Goal: Task Accomplishment & Management: Use online tool/utility

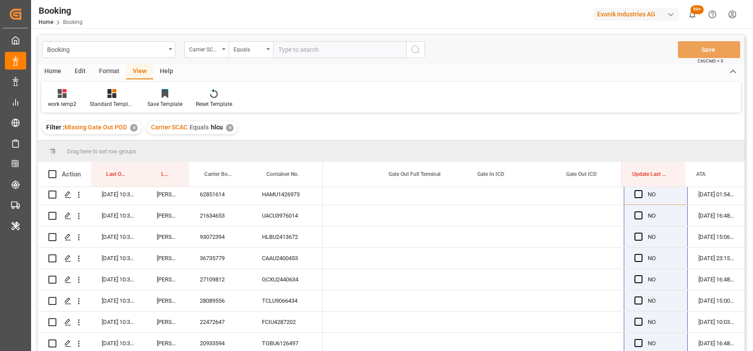
click at [227, 128] on div "✕" at bounding box center [230, 128] width 8 height 8
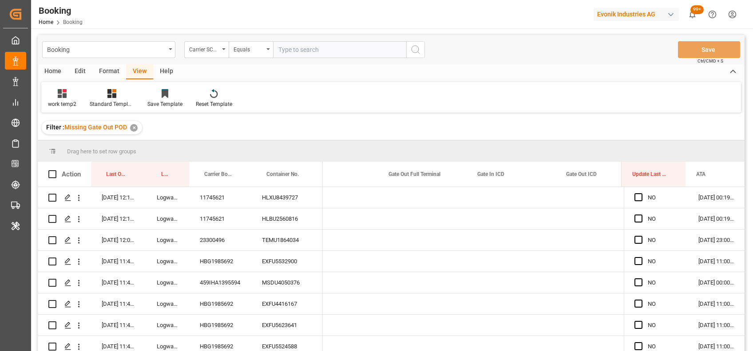
click at [306, 57] on input "text" at bounding box center [339, 49] width 133 height 17
type input "maeu"
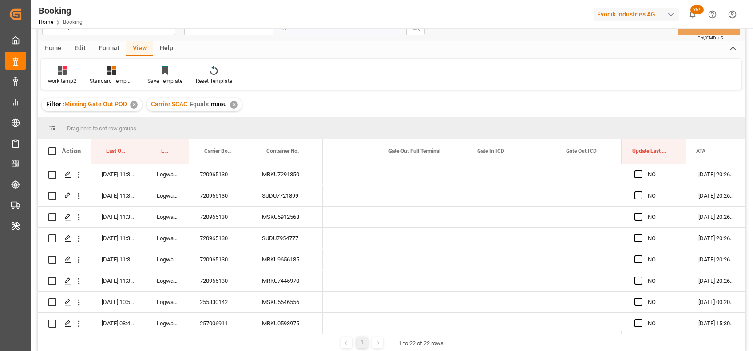
scroll to position [28, 0]
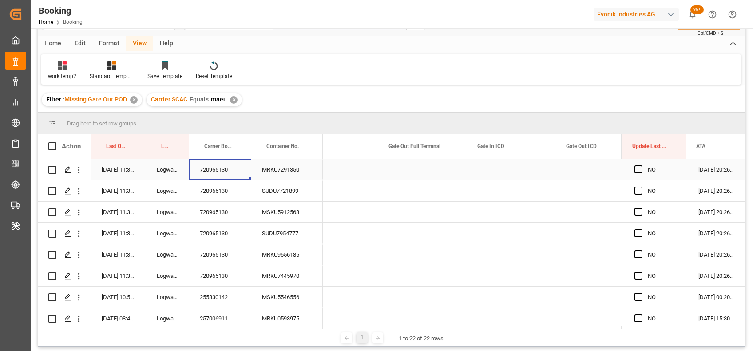
click at [214, 168] on div "720965130" at bounding box center [220, 169] width 62 height 21
click at [631, 172] on div "NO" at bounding box center [656, 169] width 64 height 21
click at [635, 170] on span "Press SPACE to select this row." at bounding box center [638, 170] width 8 height 8
click at [641, 166] on input "Press SPACE to select this row." at bounding box center [641, 166] width 0 height 0
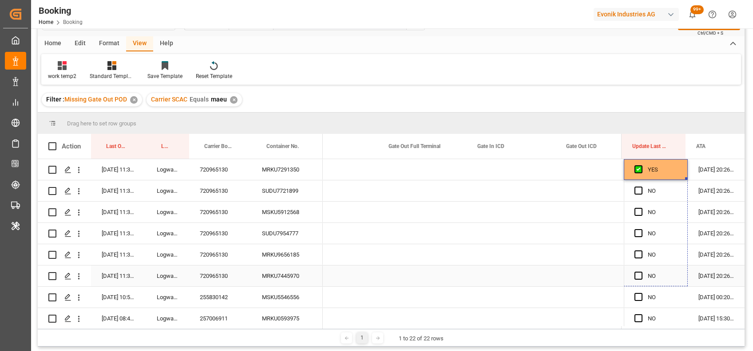
drag, startPoint x: 683, startPoint y: 178, endPoint x: 671, endPoint y: 277, distance: 99.2
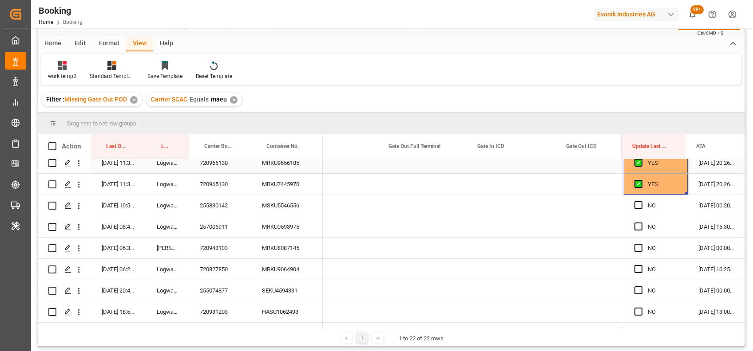
scroll to position [92, 0]
click at [222, 213] on div "255830142" at bounding box center [220, 205] width 62 height 21
click at [635, 205] on span "Press SPACE to select this row." at bounding box center [638, 205] width 8 height 8
click at [641, 201] on input "Press SPACE to select this row." at bounding box center [641, 201] width 0 height 0
drag, startPoint x: 683, startPoint y: 215, endPoint x: 679, endPoint y: 316, distance: 100.8
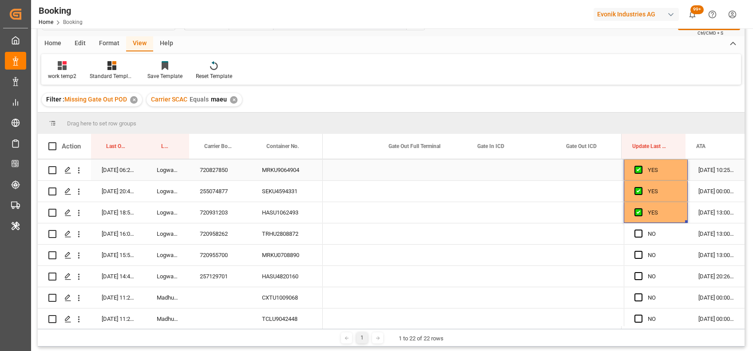
scroll to position [196, 0]
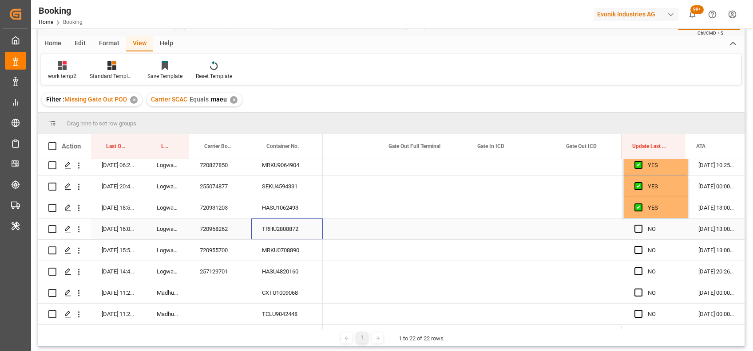
click at [272, 233] on div "TRHU2808872" at bounding box center [286, 229] width 71 height 21
click at [636, 231] on span "Press SPACE to select this row." at bounding box center [638, 229] width 8 height 8
click at [641, 225] on input "Press SPACE to select this row." at bounding box center [641, 225] width 0 height 0
drag, startPoint x: 683, startPoint y: 238, endPoint x: 679, endPoint y: 309, distance: 71.1
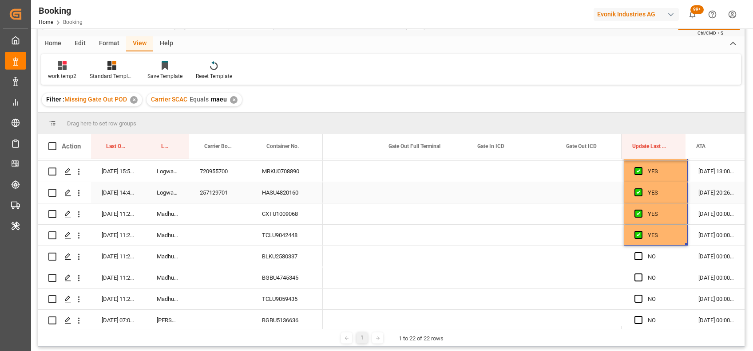
scroll to position [276, 0]
click at [272, 213] on div "CXTU1009068" at bounding box center [286, 213] width 71 height 21
click at [636, 256] on span "Press SPACE to select this row." at bounding box center [638, 256] width 8 height 8
click at [641, 252] on input "Press SPACE to select this row." at bounding box center [641, 252] width 0 height 0
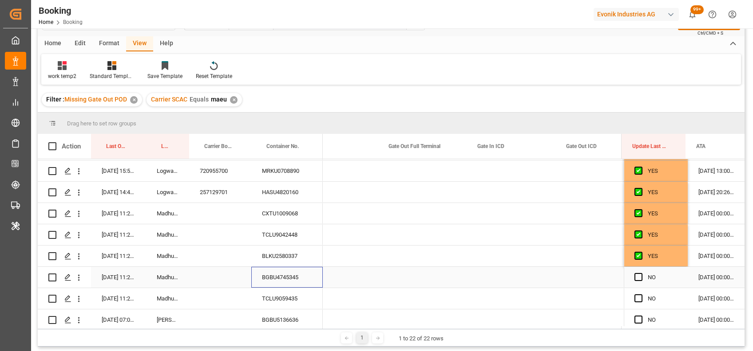
click at [282, 271] on div "BGBU4745345" at bounding box center [286, 277] width 71 height 21
click at [413, 275] on div "Press SPACE to select this row." at bounding box center [422, 277] width 89 height 21
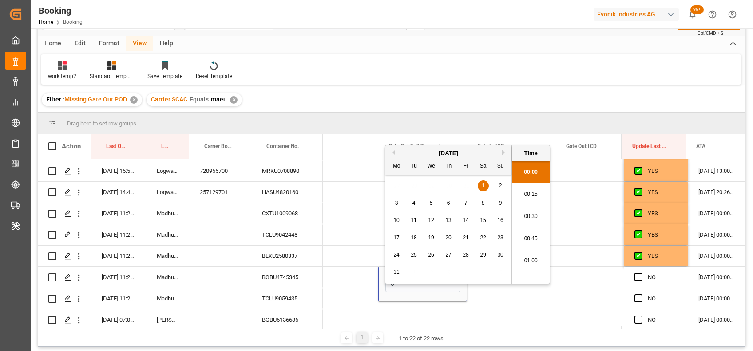
scroll to position [1534, 0]
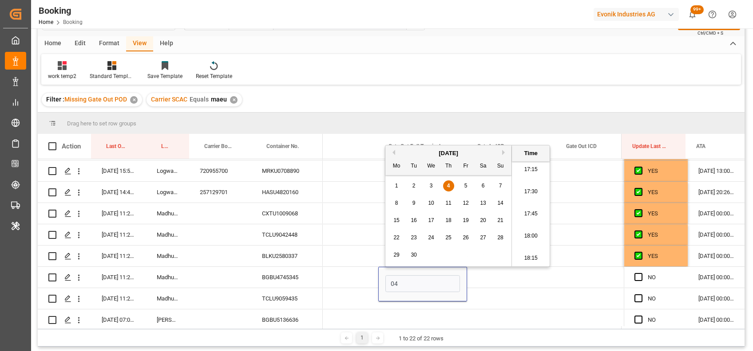
type input "04-09-2025 00:00"
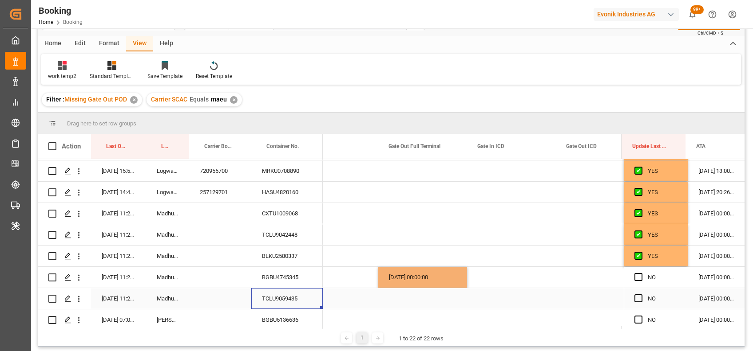
click at [279, 300] on div "TCLU9059435" at bounding box center [286, 298] width 71 height 21
click at [635, 277] on span "Press SPACE to select this row." at bounding box center [638, 277] width 8 height 8
click at [641, 273] on input "Press SPACE to select this row." at bounding box center [641, 273] width 0 height 0
click at [636, 297] on span "Press SPACE to select this row." at bounding box center [638, 299] width 8 height 8
click at [641, 295] on input "Press SPACE to select this row." at bounding box center [641, 295] width 0 height 0
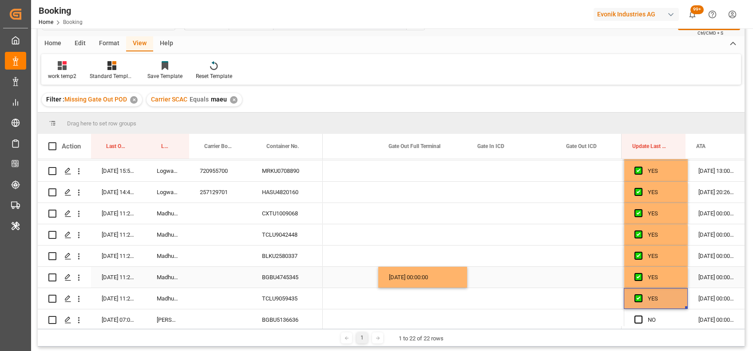
scroll to position [304, 0]
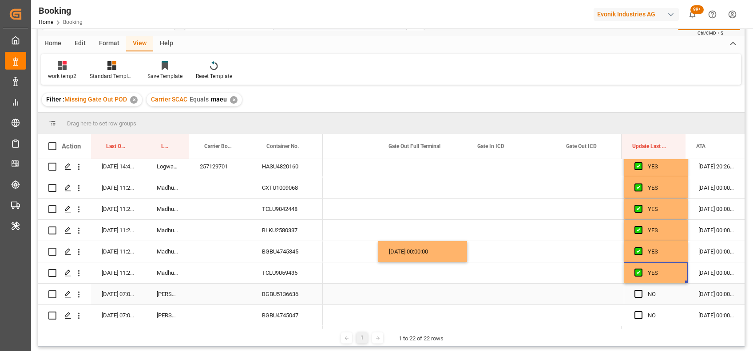
click at [277, 292] on div "BGBU5136636" at bounding box center [286, 294] width 71 height 21
click at [394, 291] on div "Press SPACE to select this row." at bounding box center [422, 294] width 89 height 21
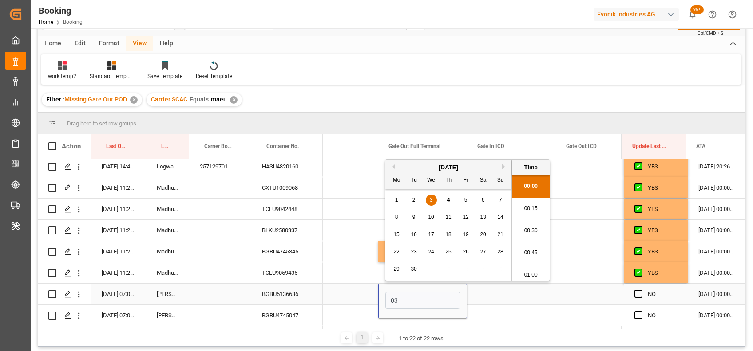
scroll to position [1534, 0]
type input "03-09-2025 00:00"
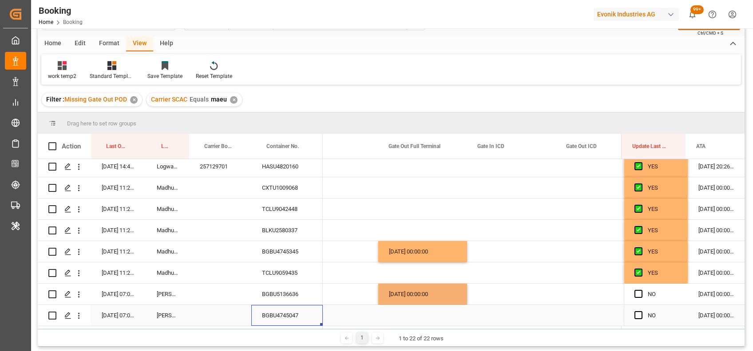
click at [287, 312] on div "BGBU4745047" at bounding box center [286, 315] width 71 height 21
click at [422, 308] on div "Press SPACE to select this row." at bounding box center [422, 315] width 89 height 21
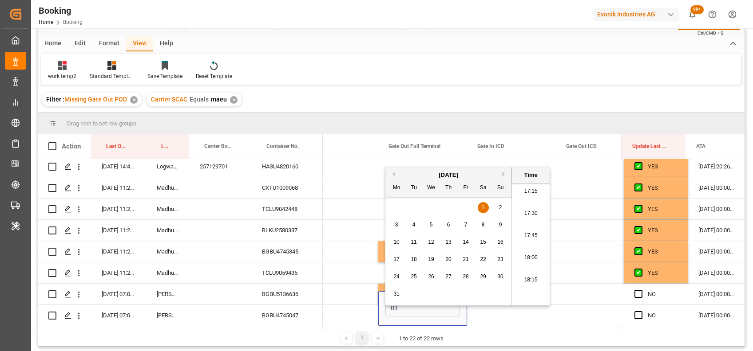
type input "03-09-2025 00:00"
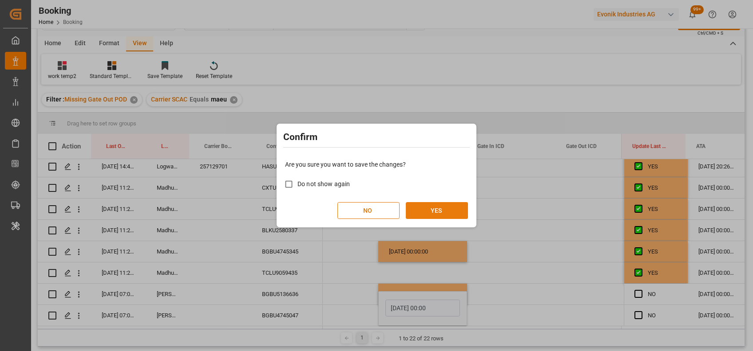
click at [434, 217] on button "YES" at bounding box center [437, 210] width 62 height 17
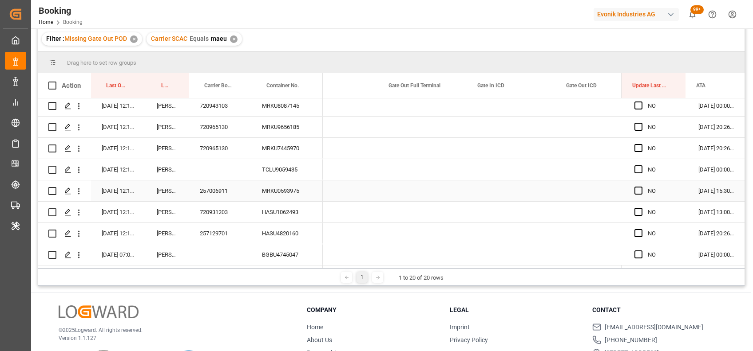
scroll to position [90, 0]
click at [289, 248] on div "BGBU4745047" at bounding box center [286, 254] width 71 height 21
click at [425, 246] on div "Press SPACE to select this row." at bounding box center [422, 254] width 89 height 21
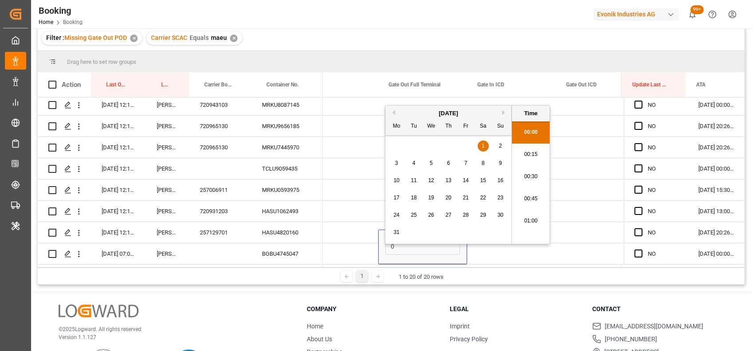
scroll to position [1534, 0]
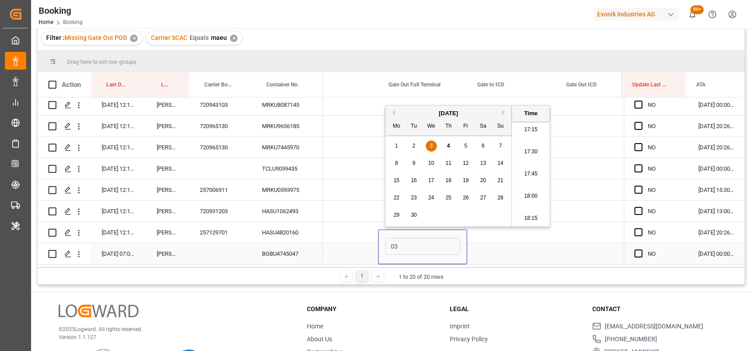
type input "03-09-2025 00:00"
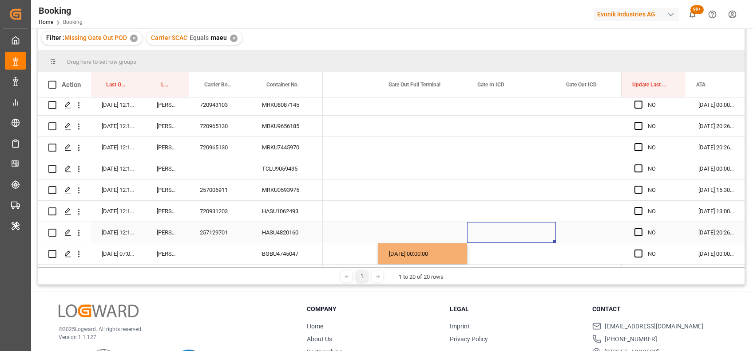
click at [497, 240] on div "Press SPACE to select this row." at bounding box center [511, 232] width 89 height 21
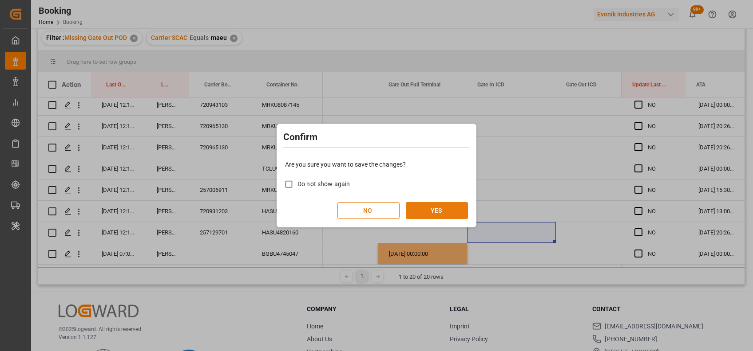
click at [428, 210] on button "YES" at bounding box center [437, 210] width 62 height 17
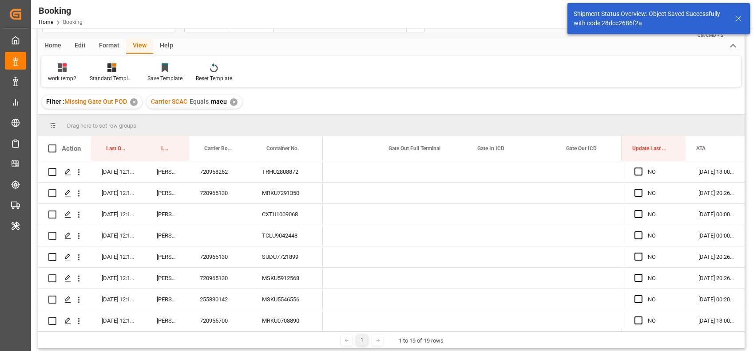
scroll to position [0, 0]
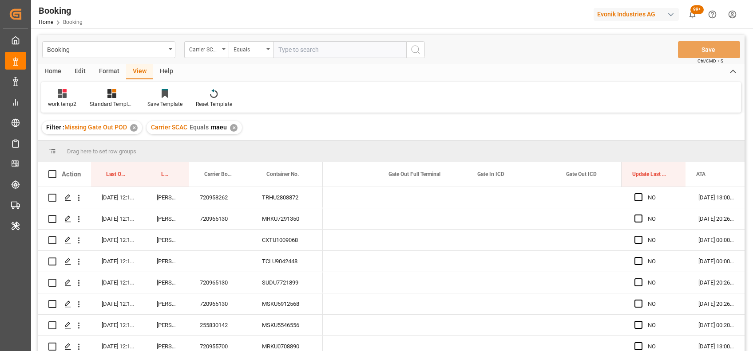
click at [234, 128] on div "✕" at bounding box center [234, 128] width 8 height 8
click at [292, 46] on input "text" at bounding box center [339, 49] width 133 height 17
type input "cosco"
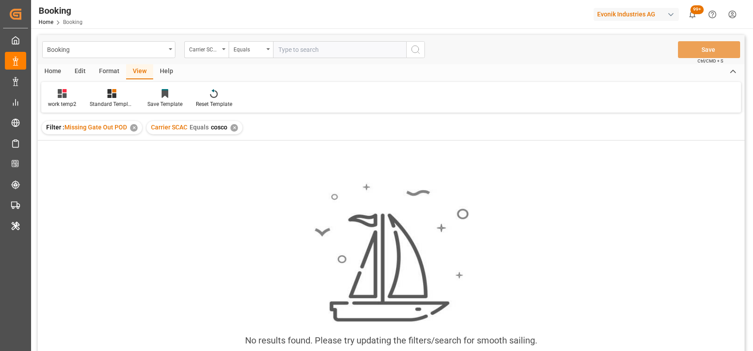
click at [235, 124] on div "✕" at bounding box center [234, 128] width 8 height 8
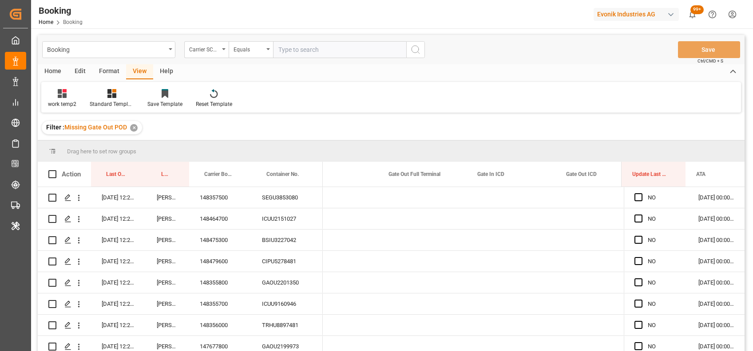
click at [307, 53] on input "text" at bounding box center [339, 49] width 133 height 17
type input "cosu"
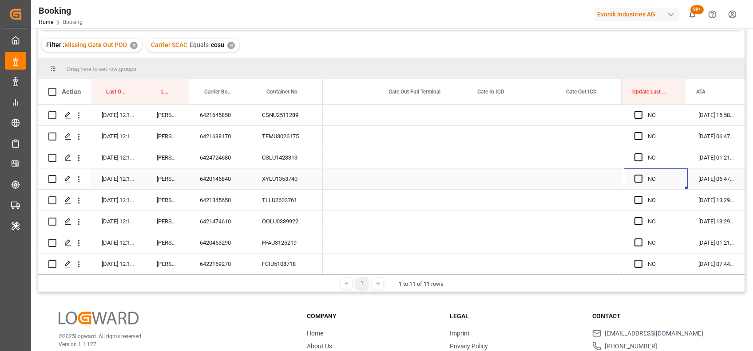
click at [635, 182] on div "Press SPACE to select this row." at bounding box center [640, 179] width 13 height 20
click at [635, 178] on span "Press SPACE to select this row." at bounding box center [638, 179] width 8 height 8
click at [641, 175] on input "Press SPACE to select this row." at bounding box center [641, 175] width 0 height 0
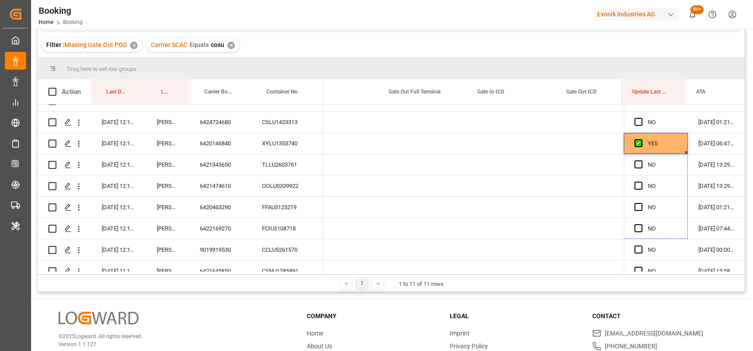
drag, startPoint x: 682, startPoint y: 187, endPoint x: 681, endPoint y: 289, distance: 102.1
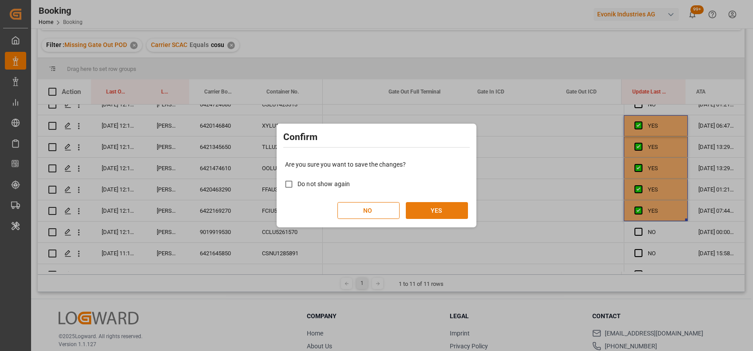
click at [417, 215] on button "YES" at bounding box center [437, 210] width 62 height 17
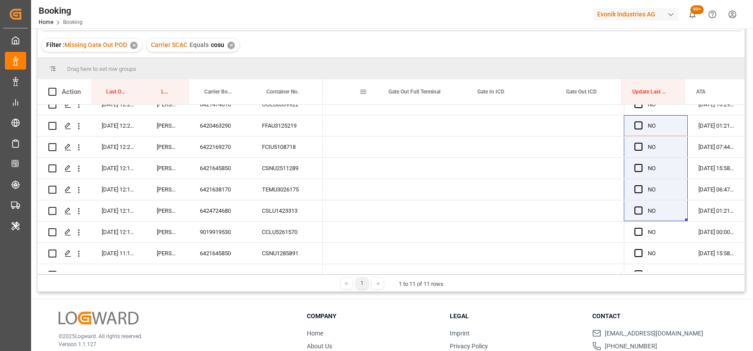
scroll to position [0, 0]
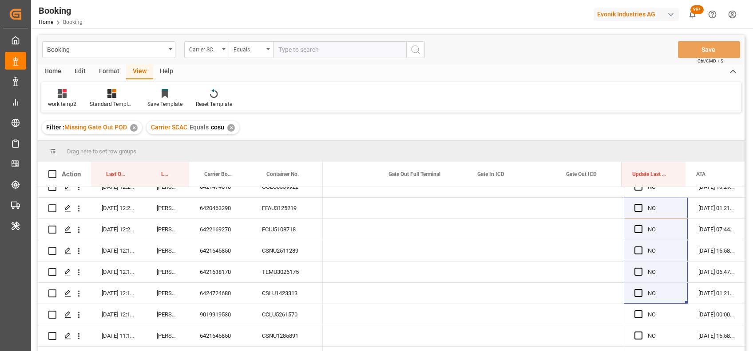
click at [231, 128] on div "✕" at bounding box center [231, 128] width 8 height 8
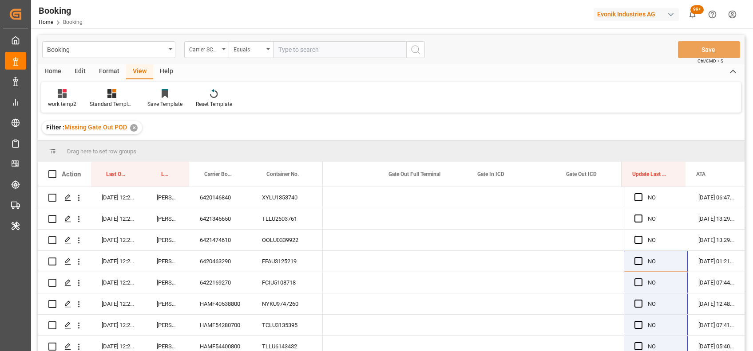
click at [338, 55] on input "text" at bounding box center [339, 49] width 133 height 17
type input "iilu"
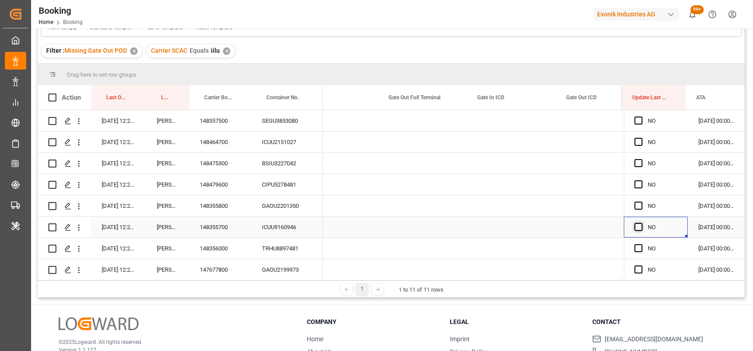
click at [634, 228] on span "Press SPACE to select this row." at bounding box center [638, 227] width 8 height 8
click at [641, 223] on input "Press SPACE to select this row." at bounding box center [641, 223] width 0 height 0
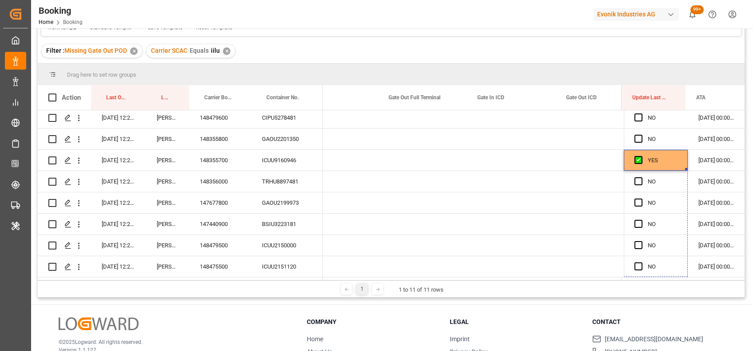
drag, startPoint x: 683, startPoint y: 166, endPoint x: 679, endPoint y: 292, distance: 126.1
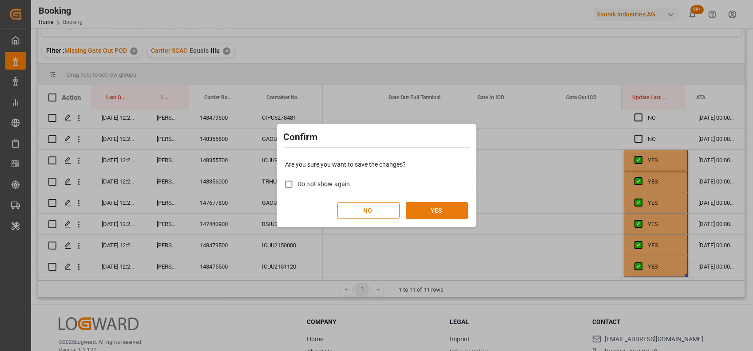
click at [433, 213] on button "YES" at bounding box center [437, 210] width 62 height 17
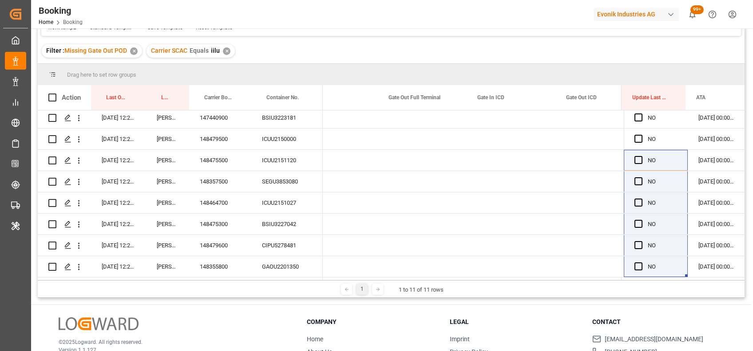
scroll to position [0, 0]
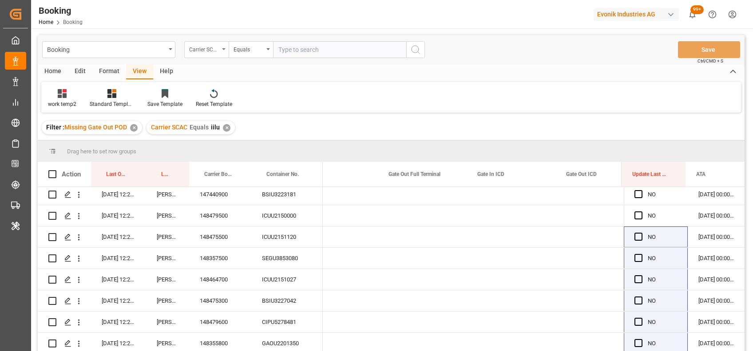
click at [219, 52] on div "Carrier SCAC" at bounding box center [204, 48] width 30 height 10
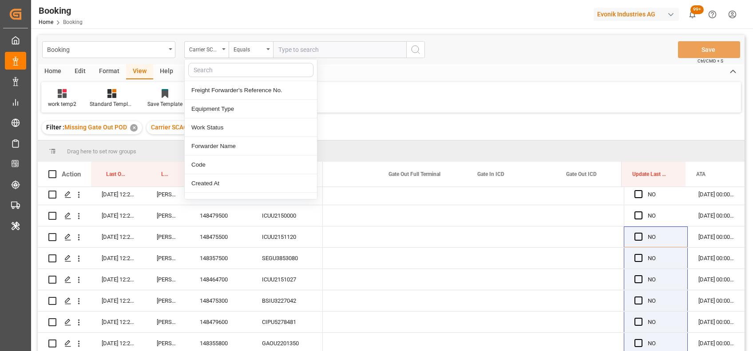
click at [314, 51] on input "text" at bounding box center [339, 49] width 133 height 17
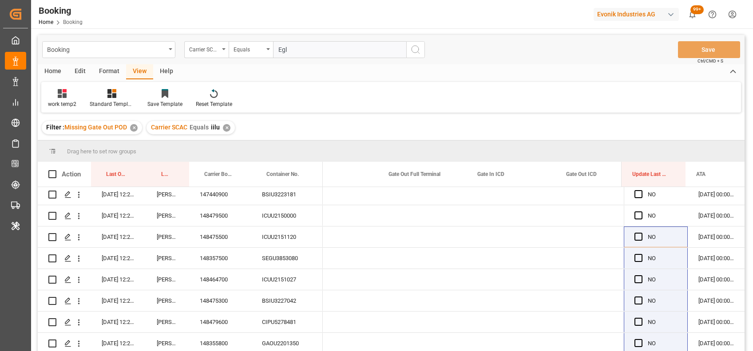
type input "Eglv"
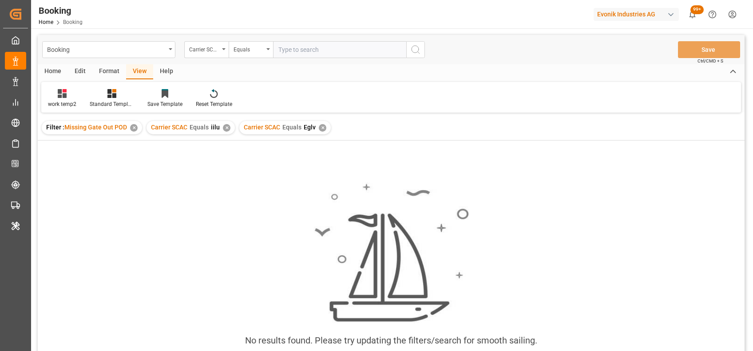
click at [224, 129] on div "✕" at bounding box center [227, 128] width 8 height 8
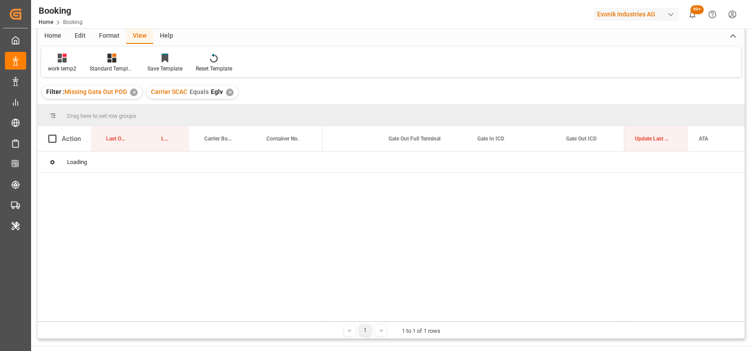
scroll to position [41, 0]
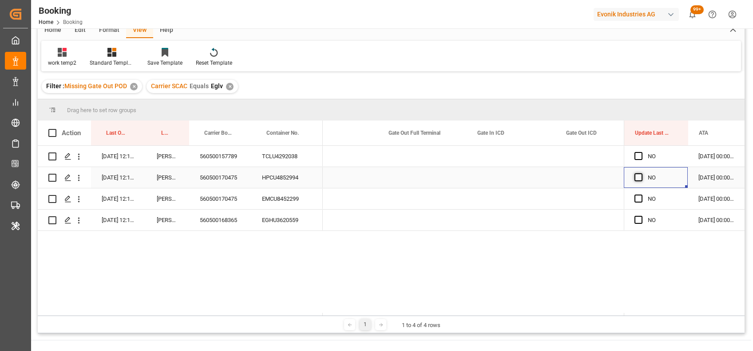
click at [636, 178] on span "Press SPACE to select this row." at bounding box center [638, 178] width 8 height 8
click at [641, 174] on input "Press SPACE to select this row." at bounding box center [641, 174] width 0 height 0
drag, startPoint x: 683, startPoint y: 185, endPoint x: 678, endPoint y: 225, distance: 39.8
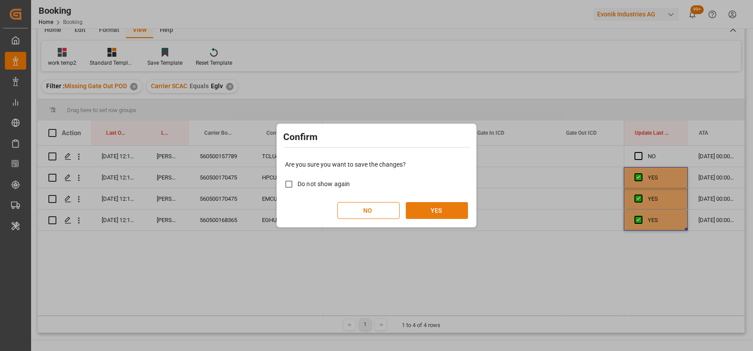
click at [422, 212] on button "YES" at bounding box center [437, 210] width 62 height 17
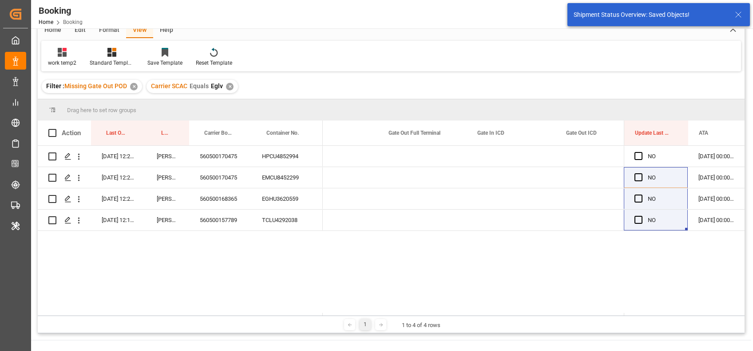
scroll to position [0, 0]
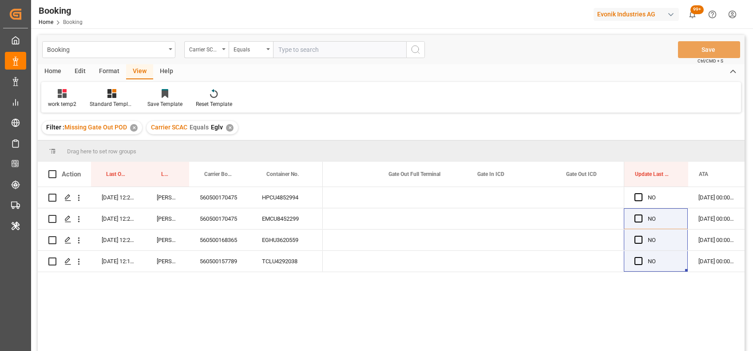
click at [227, 127] on div "✕" at bounding box center [230, 128] width 8 height 8
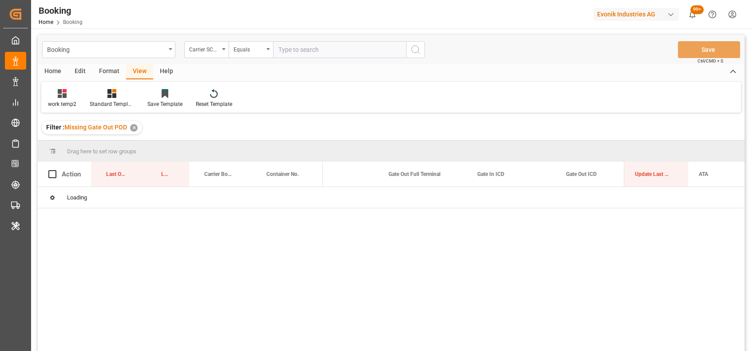
click at [291, 51] on input "text" at bounding box center [339, 49] width 133 height 17
type input "ymlu"
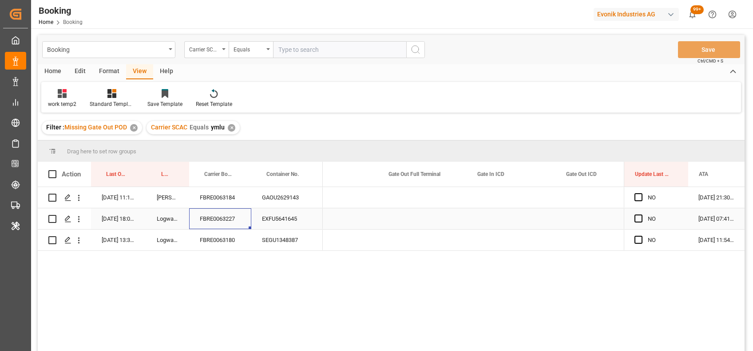
click at [225, 217] on div "FBRE0063227" at bounding box center [220, 219] width 62 height 21
click at [634, 220] on span "Press SPACE to select this row." at bounding box center [638, 219] width 8 height 8
click at [641, 215] on input "Press SPACE to select this row." at bounding box center [641, 215] width 0 height 0
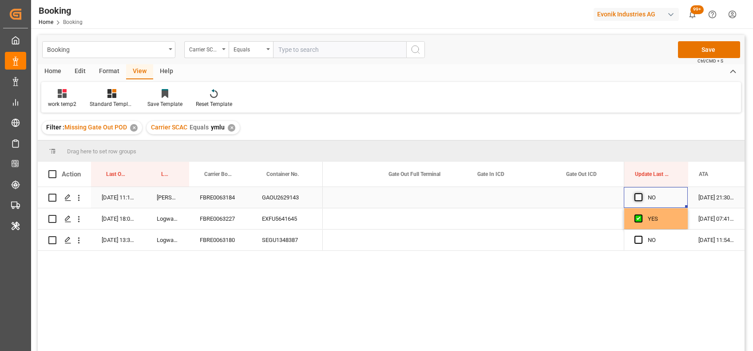
click at [636, 197] on span "Press SPACE to select this row." at bounding box center [638, 197] width 8 height 8
click at [641, 193] on input "Press SPACE to select this row." at bounding box center [641, 193] width 0 height 0
click at [237, 238] on div "FBRE0063180" at bounding box center [220, 240] width 62 height 21
click at [634, 241] on span "Press SPACE to select this row." at bounding box center [638, 240] width 8 height 8
click at [641, 236] on input "Press SPACE to select this row." at bounding box center [641, 236] width 0 height 0
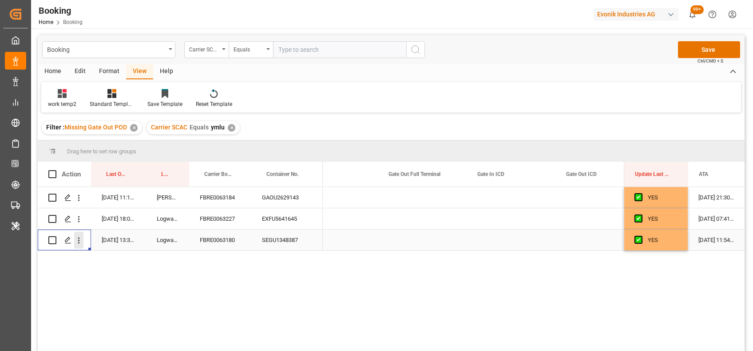
click at [81, 245] on icon "open menu" at bounding box center [78, 240] width 9 height 9
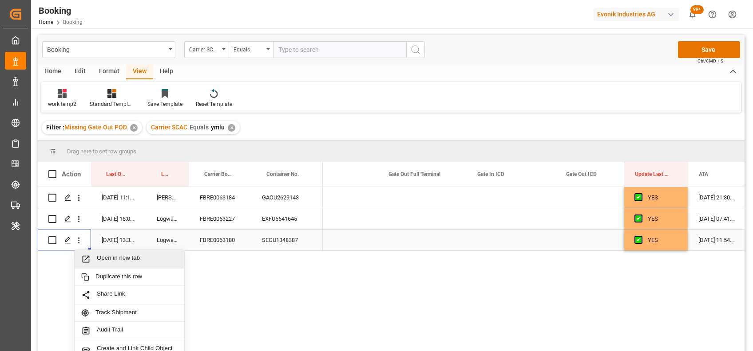
click at [117, 261] on span "Open in new tab" at bounding box center [137, 259] width 81 height 9
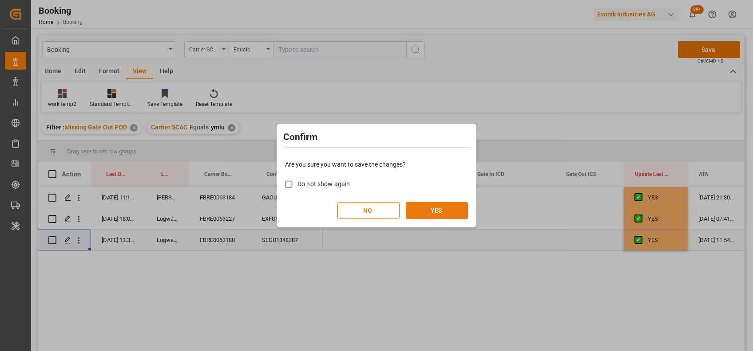
click at [443, 208] on button "YES" at bounding box center [437, 210] width 62 height 17
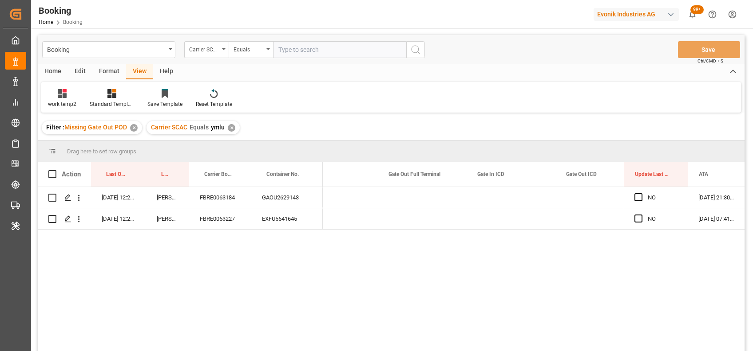
click at [324, 57] on input "text" at bounding box center [339, 49] width 133 height 17
type input "oolu"
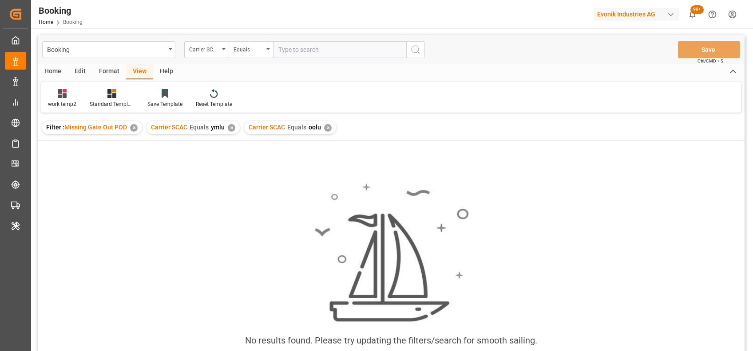
click at [230, 127] on div "✕" at bounding box center [232, 128] width 8 height 8
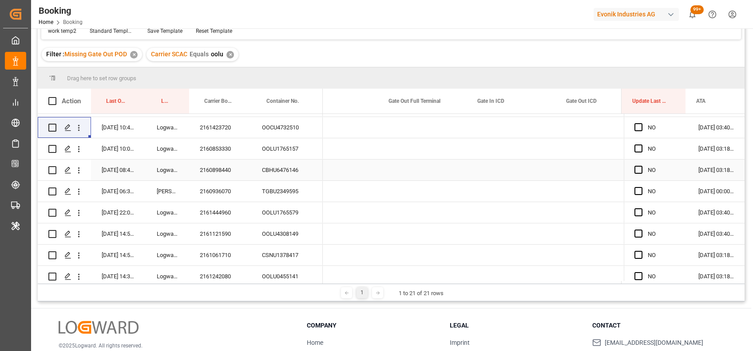
scroll to position [40, 0]
click at [215, 115] on div "Press SPACE to select this row." at bounding box center [220, 105] width 62 height 21
click at [219, 121] on div "2161423720" at bounding box center [220, 127] width 62 height 21
click at [636, 127] on span "Press SPACE to select this row." at bounding box center [638, 127] width 8 height 8
click at [641, 123] on input "Press SPACE to select this row." at bounding box center [641, 123] width 0 height 0
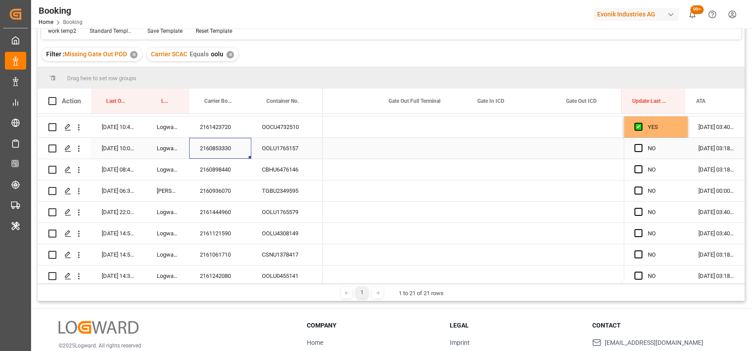
click at [218, 142] on div "2160853330" at bounding box center [220, 148] width 62 height 21
click at [637, 144] on span "Press SPACE to select this row." at bounding box center [638, 148] width 8 height 8
click at [641, 144] on input "Press SPACE to select this row." at bounding box center [641, 144] width 0 height 0
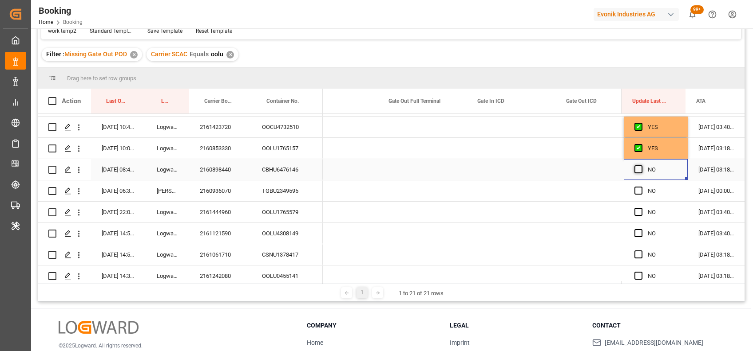
click at [634, 171] on span "Press SPACE to select this row." at bounding box center [638, 170] width 8 height 8
click at [641, 166] on input "Press SPACE to select this row." at bounding box center [641, 166] width 0 height 0
click at [636, 189] on span "Press SPACE to select this row." at bounding box center [638, 191] width 8 height 8
click at [641, 187] on input "Press SPACE to select this row." at bounding box center [641, 187] width 0 height 0
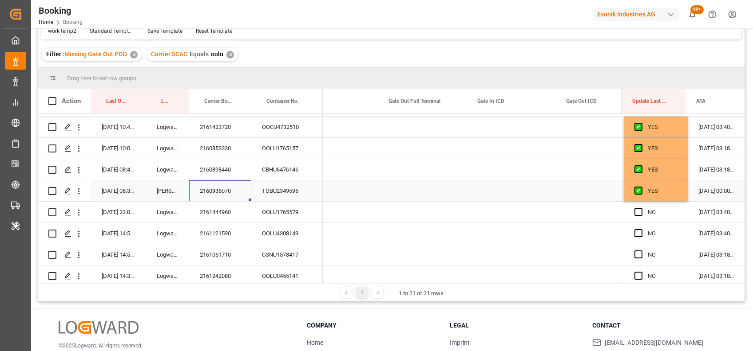
click at [206, 185] on div "2160936070" at bounding box center [220, 191] width 62 height 21
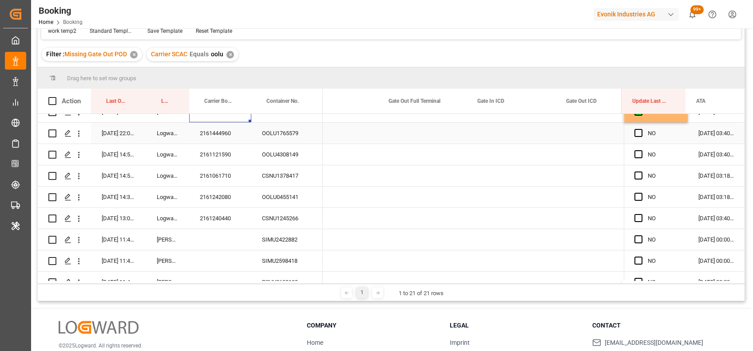
scroll to position [119, 0]
click at [205, 135] on div "2161444960" at bounding box center [220, 132] width 62 height 21
click at [640, 136] on div "Press SPACE to select this row." at bounding box center [640, 133] width 13 height 20
click at [636, 134] on span "Press SPACE to select this row." at bounding box center [638, 133] width 8 height 8
click at [641, 129] on input "Press SPACE to select this row." at bounding box center [641, 129] width 0 height 0
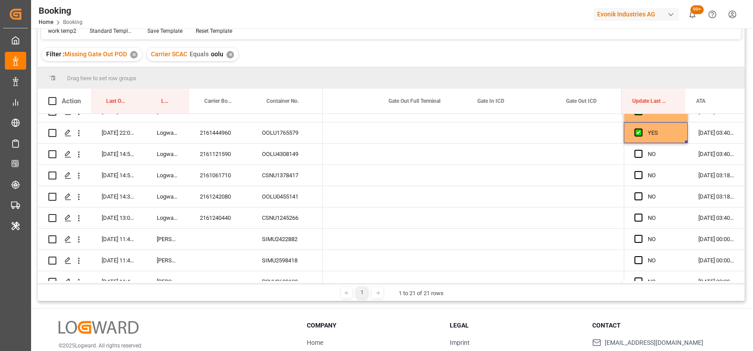
click at [639, 153] on span "Press SPACE to select this row." at bounding box center [638, 154] width 8 height 8
click at [641, 150] on input "Press SPACE to select this row." at bounding box center [641, 150] width 0 height 0
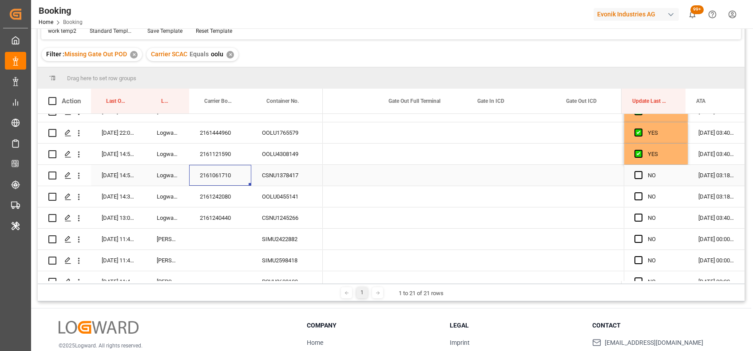
click at [229, 185] on div "2161061710" at bounding box center [220, 175] width 62 height 21
click at [636, 167] on div "Press SPACE to select this row." at bounding box center [640, 176] width 13 height 20
click at [636, 177] on span "Press SPACE to select this row." at bounding box center [638, 175] width 8 height 8
click at [641, 171] on input "Press SPACE to select this row." at bounding box center [641, 171] width 0 height 0
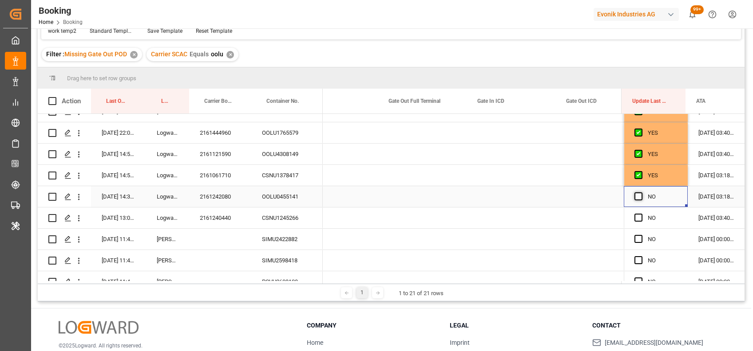
click at [636, 195] on span "Press SPACE to select this row." at bounding box center [638, 197] width 8 height 8
click at [641, 193] on input "Press SPACE to select this row." at bounding box center [641, 193] width 0 height 0
click at [215, 210] on div "2161240440" at bounding box center [220, 218] width 62 height 21
click at [636, 218] on span "Press SPACE to select this row." at bounding box center [638, 218] width 8 height 8
click at [641, 214] on input "Press SPACE to select this row." at bounding box center [641, 214] width 0 height 0
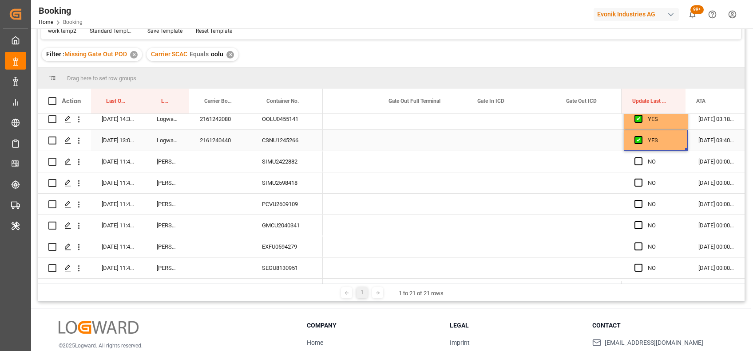
scroll to position [197, 0]
click at [635, 160] on span "Press SPACE to select this row." at bounding box center [638, 161] width 8 height 8
click at [641, 157] on input "Press SPACE to select this row." at bounding box center [641, 157] width 0 height 0
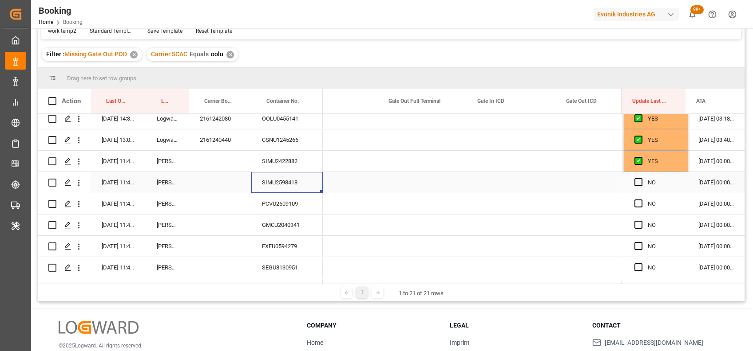
click at [280, 177] on div "SIMU2598418" at bounding box center [286, 182] width 71 height 21
click at [634, 184] on span "Press SPACE to select this row." at bounding box center [638, 182] width 8 height 8
click at [641, 178] on input "Press SPACE to select this row." at bounding box center [641, 178] width 0 height 0
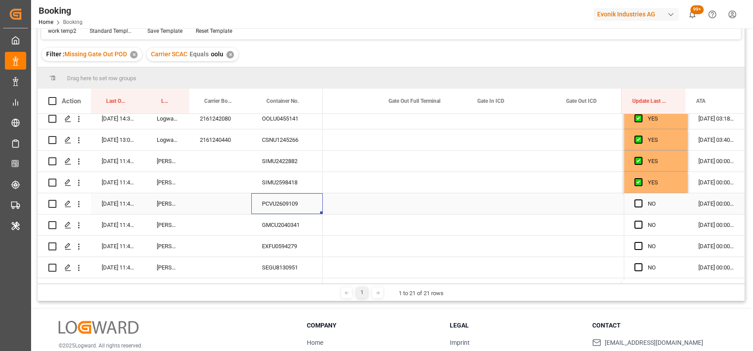
click at [291, 205] on div "PCVU2609109" at bounding box center [286, 203] width 71 height 21
click at [636, 205] on span "Press SPACE to select this row." at bounding box center [638, 204] width 8 height 8
click at [641, 200] on input "Press SPACE to select this row." at bounding box center [641, 200] width 0 height 0
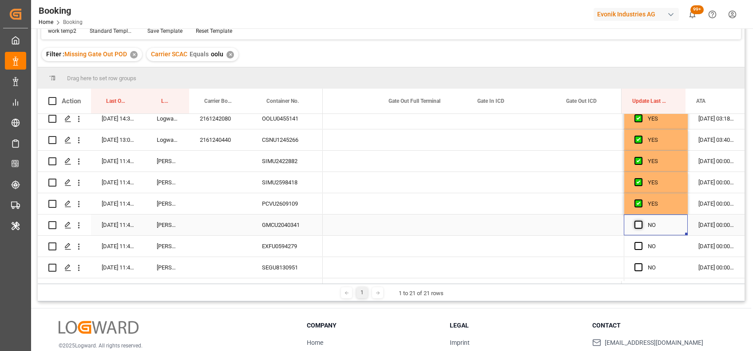
click at [638, 227] on span "Press SPACE to select this row." at bounding box center [638, 225] width 8 height 8
click at [641, 221] on input "Press SPACE to select this row." at bounding box center [641, 221] width 0 height 0
click at [636, 245] on span "Press SPACE to select this row." at bounding box center [638, 246] width 8 height 8
click at [641, 242] on input "Press SPACE to select this row." at bounding box center [641, 242] width 0 height 0
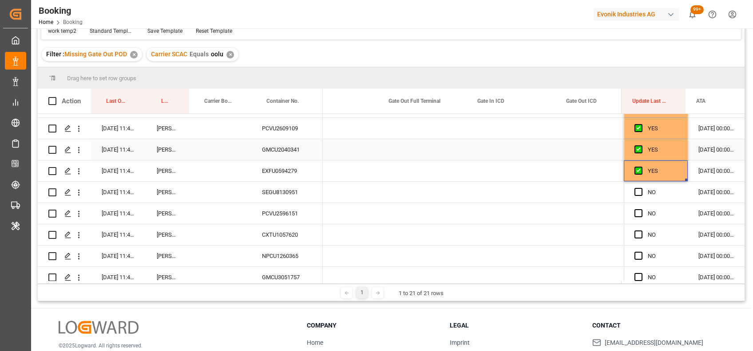
scroll to position [283, 0]
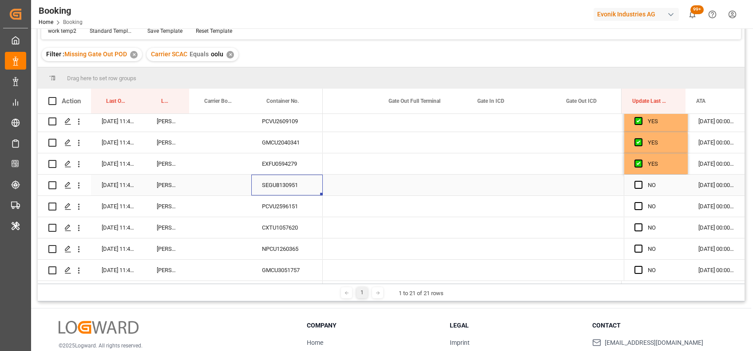
click at [279, 186] on div "SEGU8130951" at bounding box center [286, 185] width 71 height 21
click at [640, 182] on div "Press SPACE to select this row." at bounding box center [640, 185] width 13 height 20
click at [639, 182] on span "Press SPACE to select this row." at bounding box center [638, 185] width 8 height 8
click at [641, 181] on input "Press SPACE to select this row." at bounding box center [641, 181] width 0 height 0
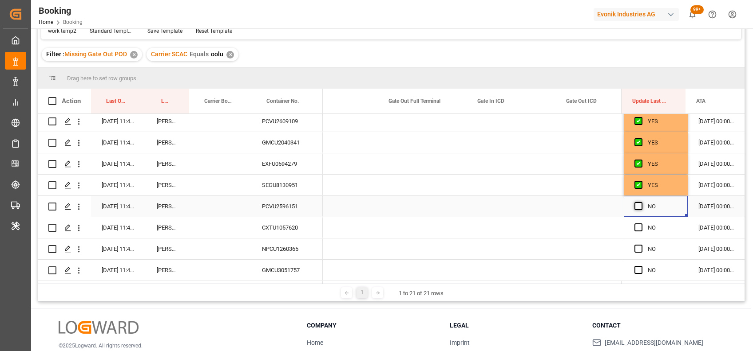
click at [634, 203] on span "Press SPACE to select this row." at bounding box center [638, 206] width 8 height 8
click at [641, 202] on input "Press SPACE to select this row." at bounding box center [641, 202] width 0 height 0
click at [636, 224] on span "Press SPACE to select this row." at bounding box center [638, 228] width 8 height 8
click at [641, 224] on input "Press SPACE to select this row." at bounding box center [641, 224] width 0 height 0
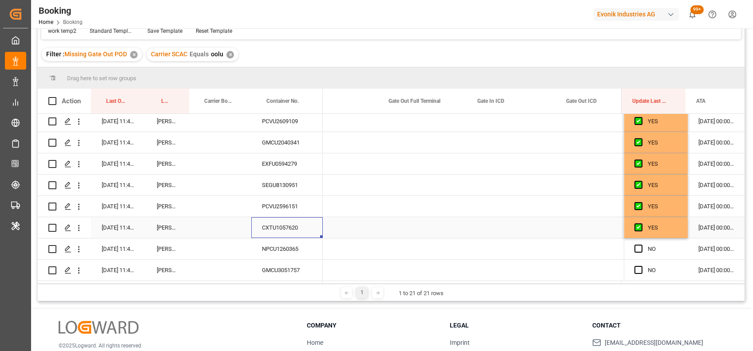
click at [300, 233] on div "CXTU1057620" at bounding box center [286, 227] width 71 height 21
click at [636, 245] on span "Press SPACE to select this row." at bounding box center [638, 249] width 8 height 8
click at [641, 245] on input "Press SPACE to select this row." at bounding box center [641, 245] width 0 height 0
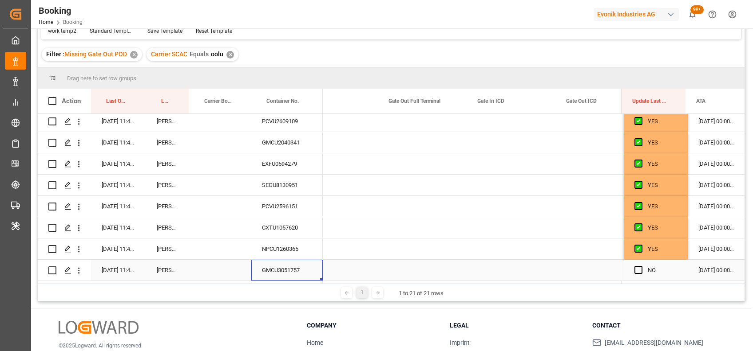
click at [299, 265] on div "GMCU3051757" at bounding box center [286, 270] width 71 height 21
click at [636, 269] on span "Press SPACE to select this row." at bounding box center [638, 270] width 8 height 8
click at [641, 266] on input "Press SPACE to select this row." at bounding box center [641, 266] width 0 height 0
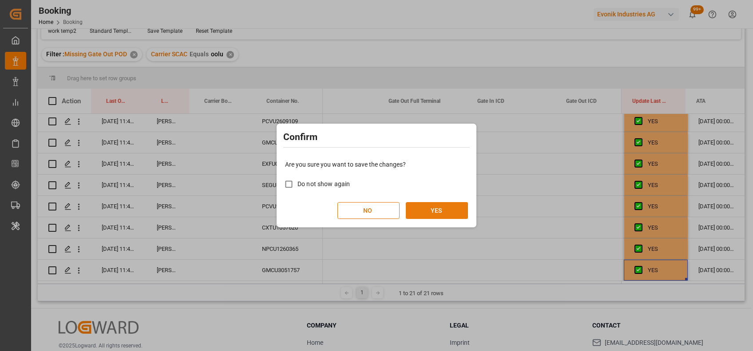
click at [450, 215] on button "YES" at bounding box center [437, 210] width 62 height 17
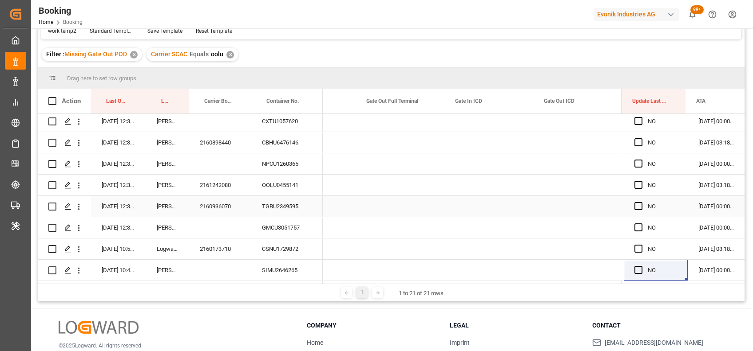
scroll to position [0, 11177]
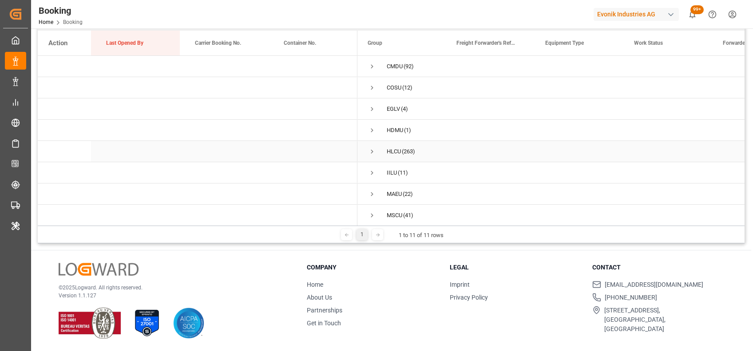
scroll to position [70, 0]
click at [371, 188] on span "Press SPACE to select this row." at bounding box center [372, 191] width 8 height 8
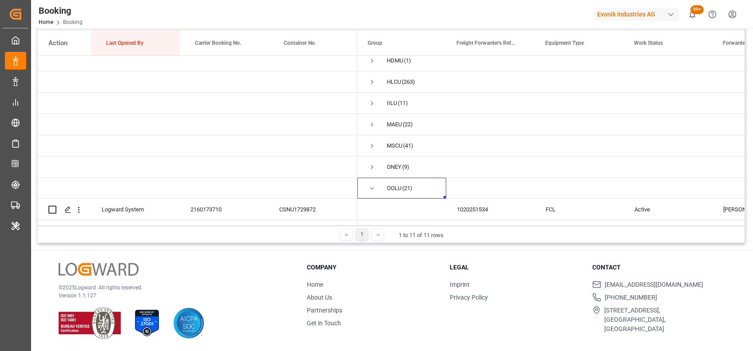
scroll to position [0, 0]
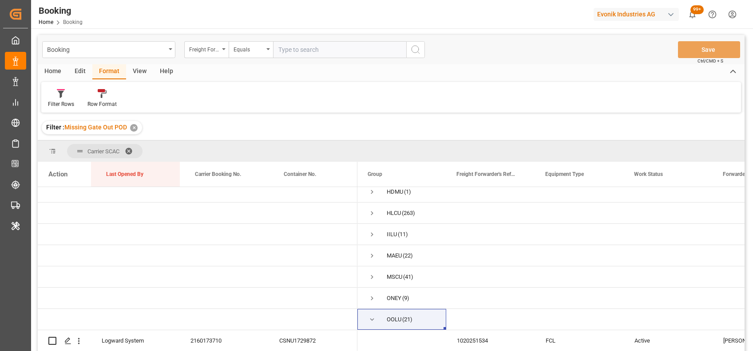
click at [130, 148] on span at bounding box center [132, 151] width 14 height 8
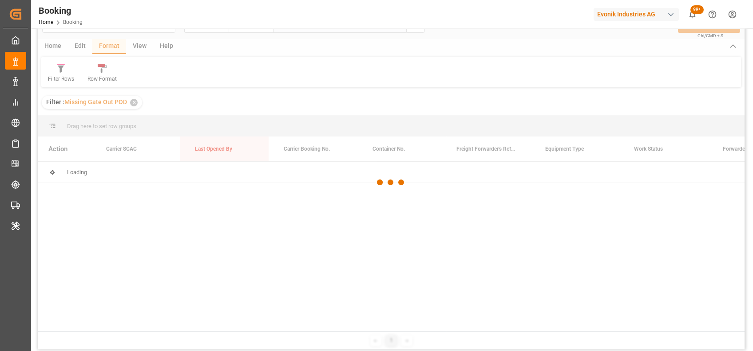
scroll to position [26, 0]
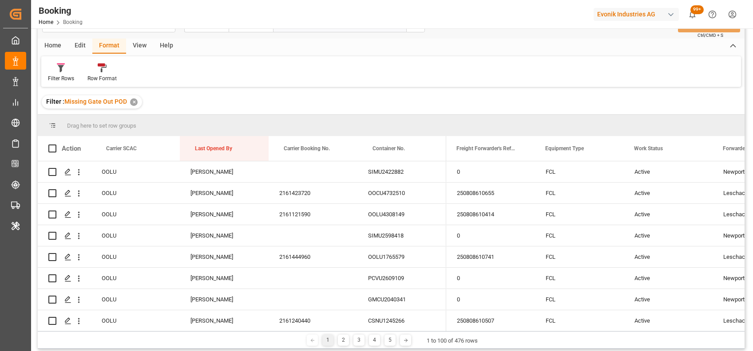
click at [139, 43] on div "View" at bounding box center [139, 46] width 27 height 15
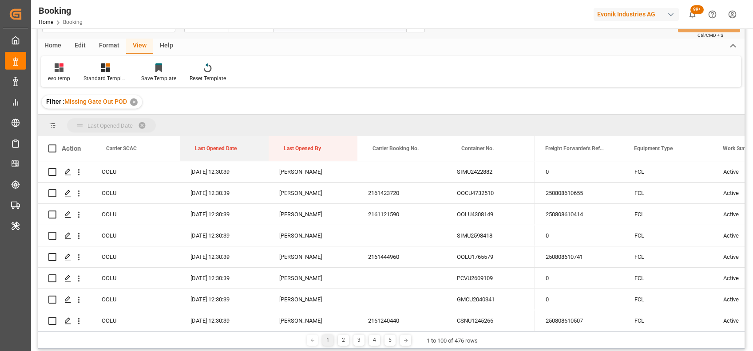
drag, startPoint x: 220, startPoint y: 147, endPoint x: 206, endPoint y: 129, distance: 23.1
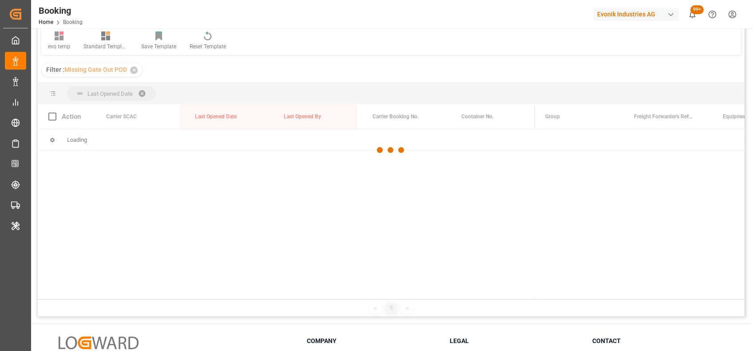
scroll to position [61, 0]
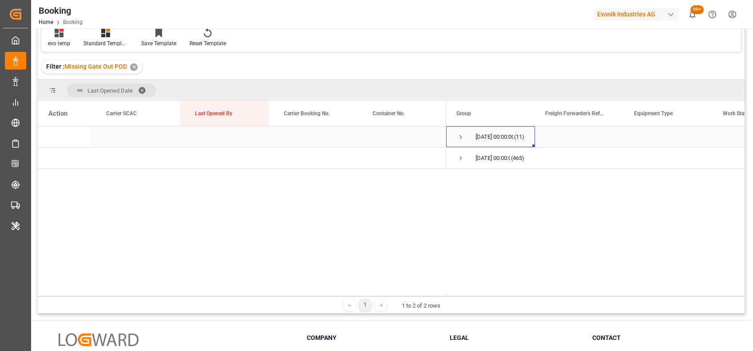
click at [458, 136] on span "Press SPACE to select this row." at bounding box center [461, 137] width 8 height 8
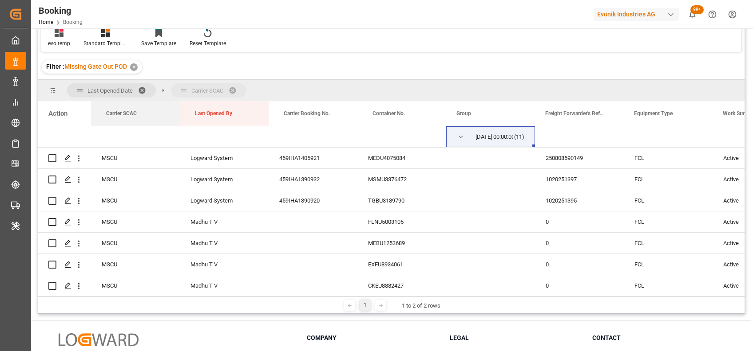
drag, startPoint x: 124, startPoint y: 114, endPoint x: 156, endPoint y: 99, distance: 34.9
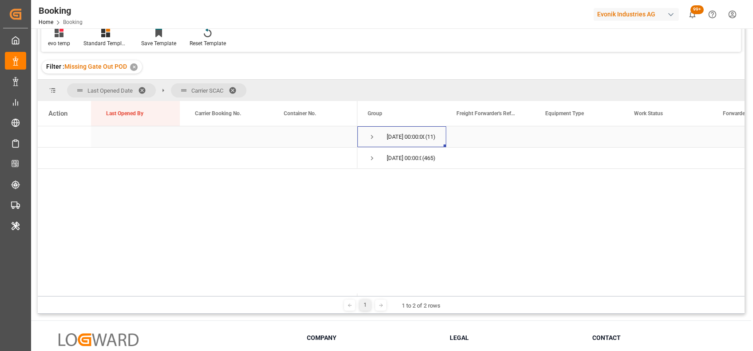
click at [370, 137] on span "Press SPACE to select this row." at bounding box center [372, 137] width 8 height 8
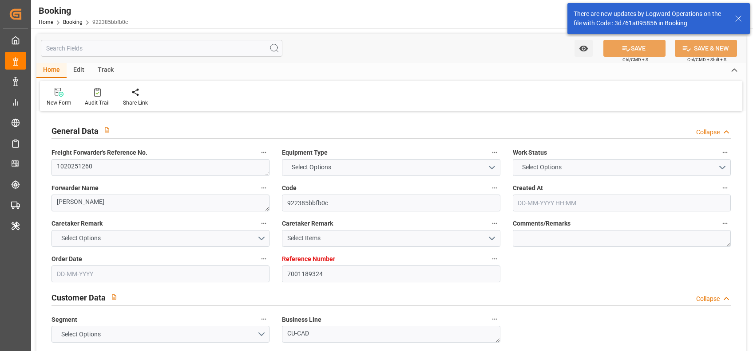
type input "7001189324"
type input "9792682"
type input "Yang Ming"
type input "Yang Ming Marine Transport Corp."
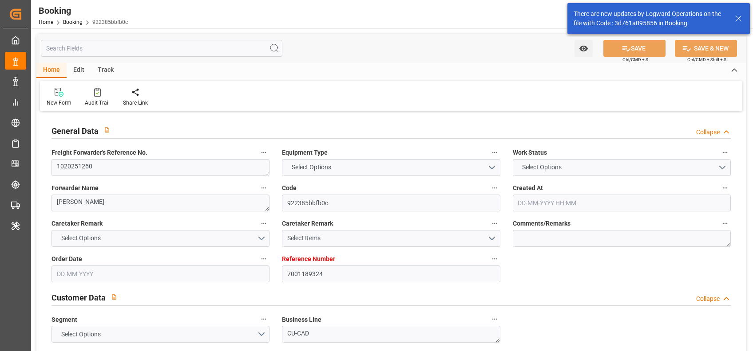
type input "BEANR"
type input "SGSIN"
type input "36"
type input "SGSIN"
type input "TWKHH"
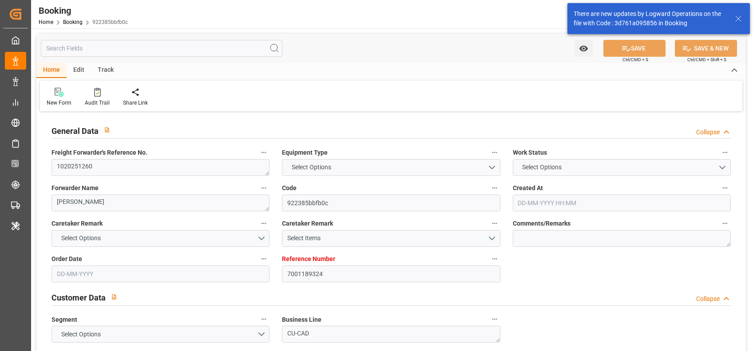
type input "0"
type input "BEANR"
type input "SGSIN"
type input "9792682"
type input "06-06-2025 08:06"
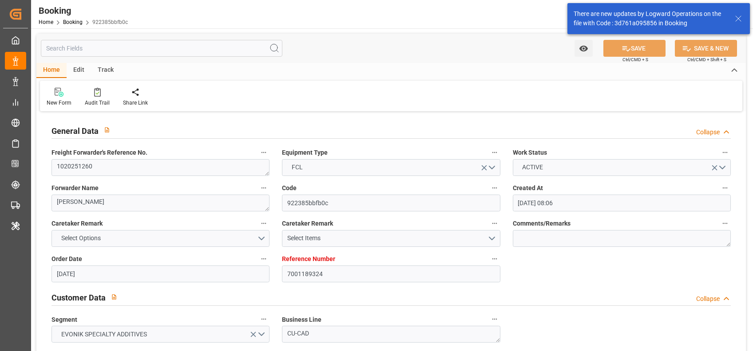
type input "06-06-2025"
type input "05-09-2025"
type input "20-06-2025"
type input "03-07-2025 00:00"
type input "17-07-2025 00:00"
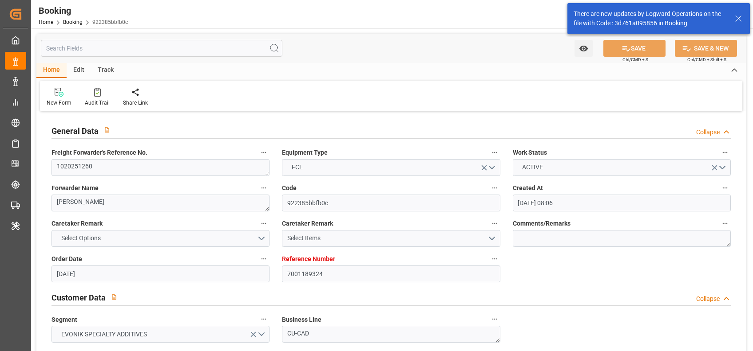
type input "17-07-2025 00:00"
type input "22-07-2025 05:32"
type input "10-07-2025 06:28"
type input "27-08-2025 12:00"
type input "22-08-2025 00:00"
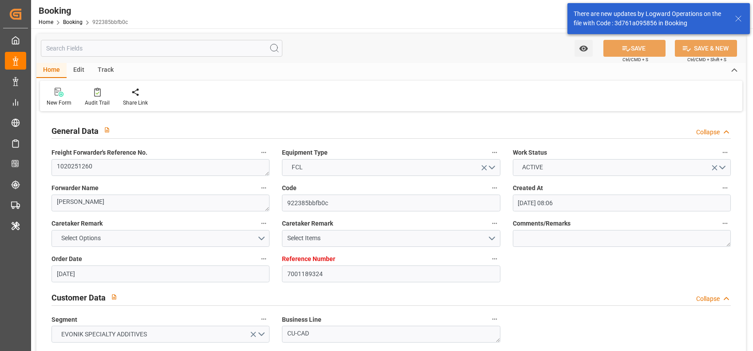
type input "27-08-2025 11:54"
type input "27-08-2025 00:00"
type input "28-08-2025 00:00"
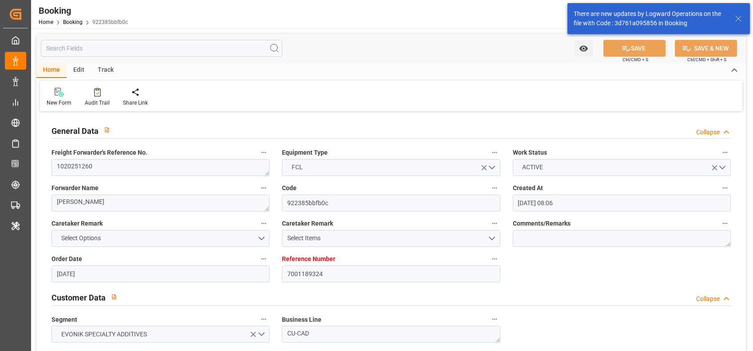
type input "10-09-2025 00:00"
type input "11-09-2025 00:00"
type input "22-08-2025"
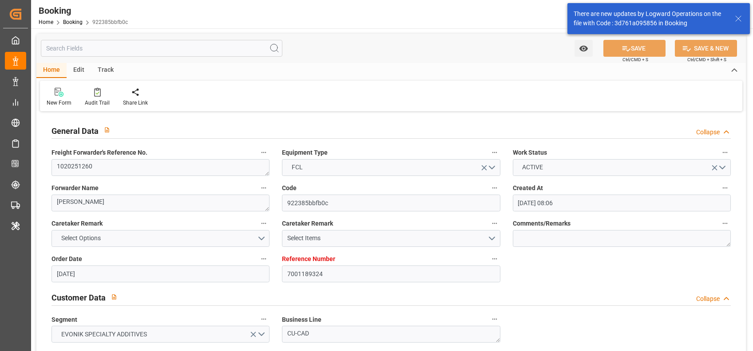
type input "03-09-2025 13:31"
type input "03-09-2025"
type input "24-06-2025 04:55"
type input "20-07-2025 12:02"
type input "22-07-2025 06:08"
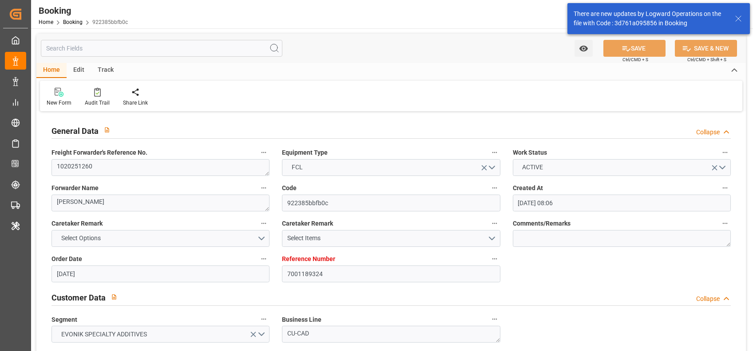
type input "27-08-2025 12:00"
type input "27-08-2025 11:35"
type input "28-08-2025 00:02"
type input "28-08-2025 22:30"
type input "03-09-2025 07:53"
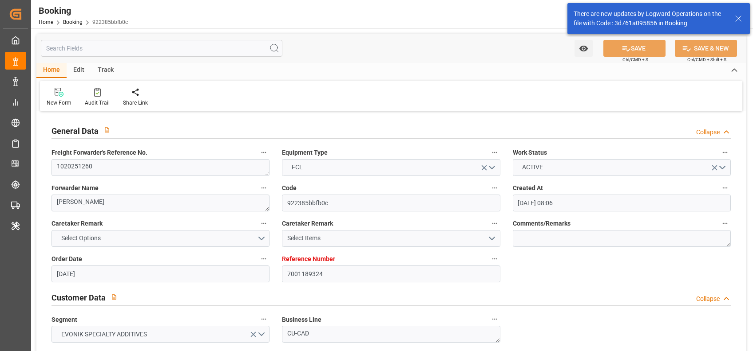
type input "01-09-2025 22:30"
type input "12-09-2025 00:00"
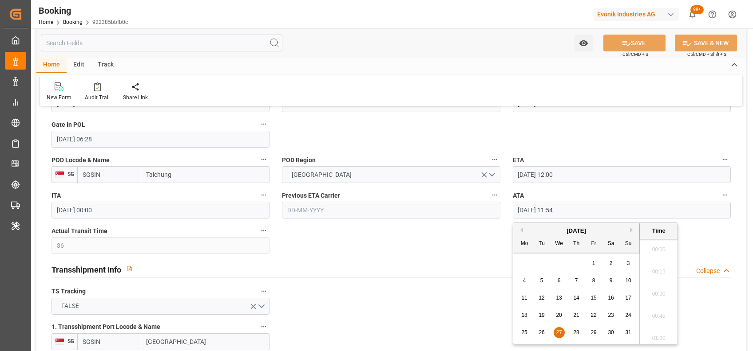
scroll to position [1001, 0]
drag, startPoint x: 578, startPoint y: 216, endPoint x: 517, endPoint y: 213, distance: 61.3
click at [517, 213] on input "27-08-2025 11:54" at bounding box center [622, 210] width 218 height 17
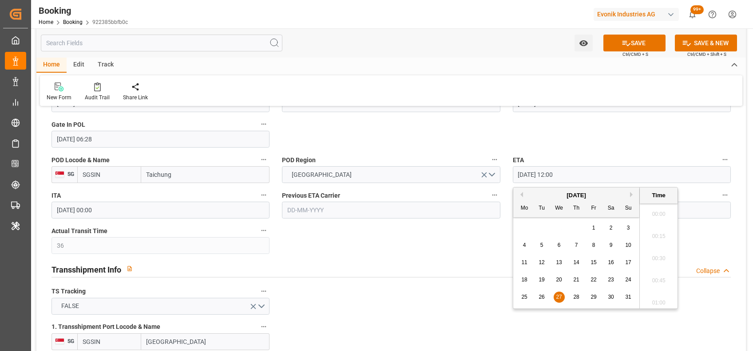
scroll to position [1023, 0]
drag, startPoint x: 570, startPoint y: 170, endPoint x: 506, endPoint y: 172, distance: 63.9
click at [506, 172] on div "ETA 27-08-2025 12:00" at bounding box center [621, 169] width 230 height 36
click at [263, 307] on button "FALSE" at bounding box center [160, 306] width 218 height 17
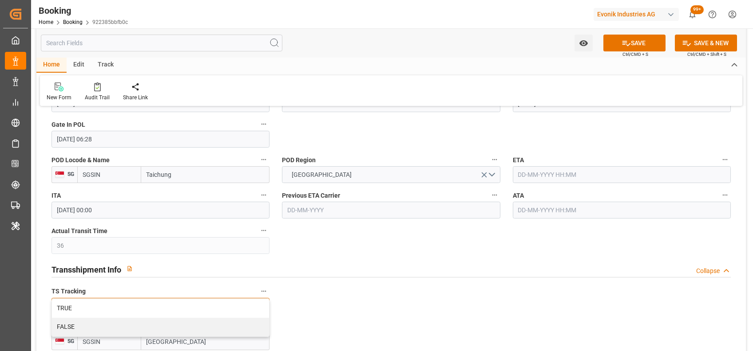
click at [263, 307] on div "TRUE" at bounding box center [160, 309] width 217 height 19
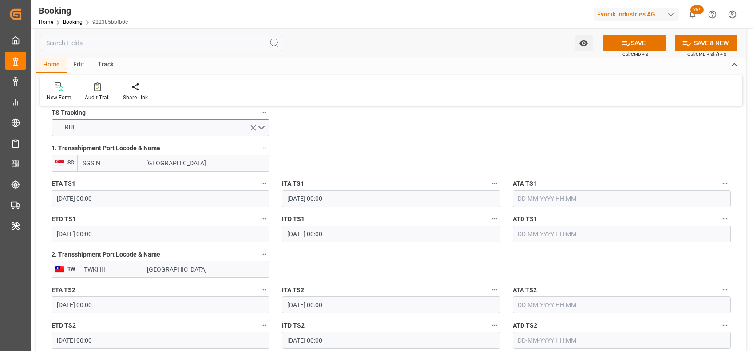
scroll to position [957, 0]
click at [538, 196] on input "text" at bounding box center [622, 198] width 218 height 17
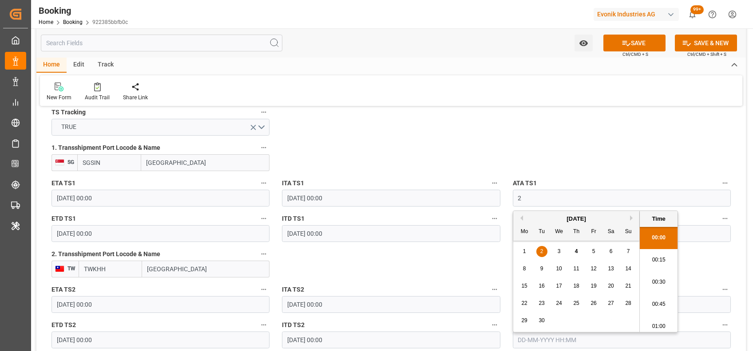
scroll to position [1534, 0]
type input "27-08-2025 00:00"
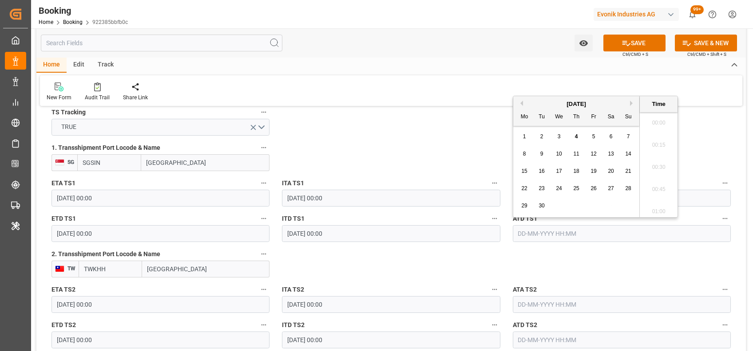
click at [529, 236] on input "text" at bounding box center [622, 233] width 218 height 17
type input "03-09-2025 00:00"
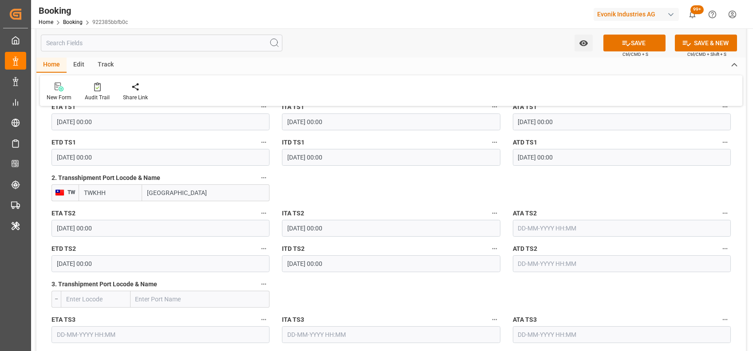
scroll to position [1034, 0]
click at [60, 224] on input "10-09-2025 00:00" at bounding box center [160, 228] width 218 height 17
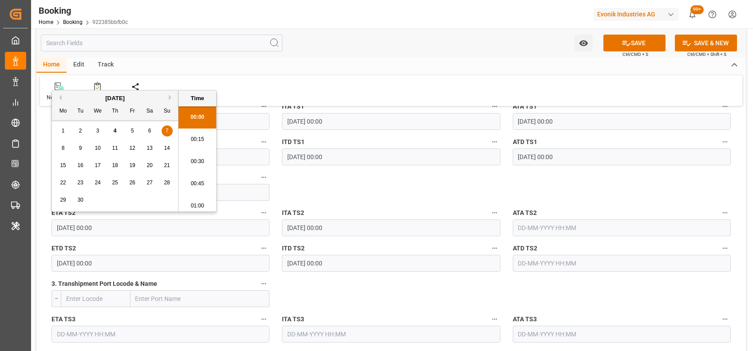
type input "07-09-2025 00:00"
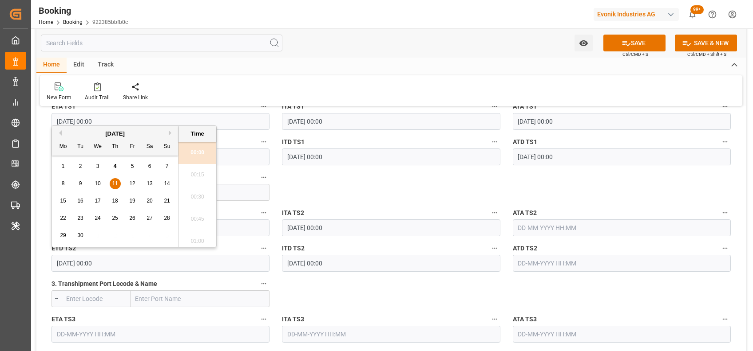
click at [65, 267] on input "11-09-2025 00:00" at bounding box center [160, 263] width 218 height 17
type input "12-09-2025 00:00"
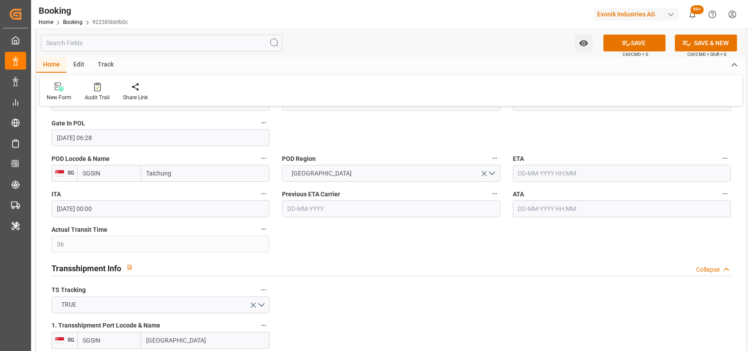
scroll to position [778, 0]
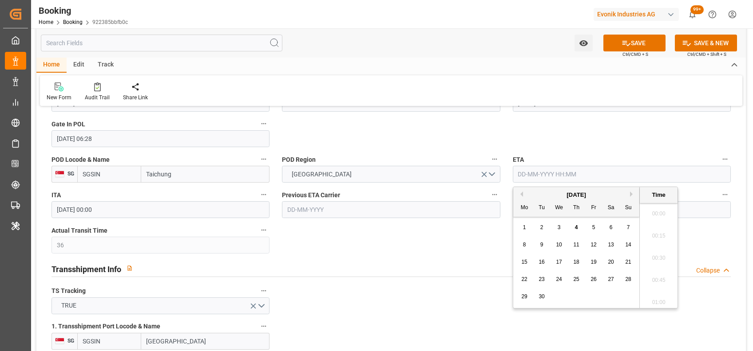
click at [533, 166] on input "text" at bounding box center [622, 174] width 218 height 17
type input "15-09-2025 00:00"
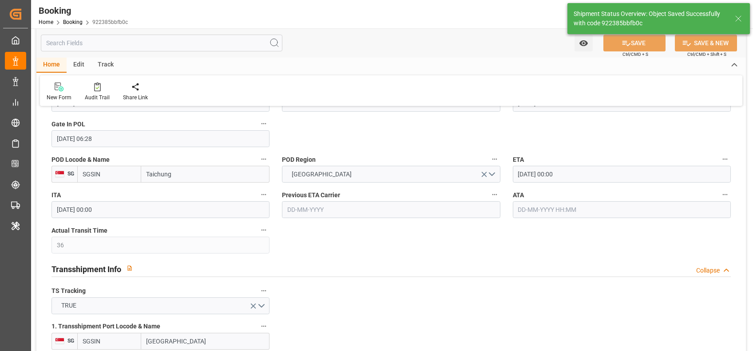
type textarea "[PERSON_NAME]"
type input "04-09-2025 12:26"
click at [184, 178] on input "Taichung" at bounding box center [205, 174] width 128 height 17
type input "Taichung"
click at [162, 195] on b "Taichung" at bounding box center [160, 193] width 26 height 7
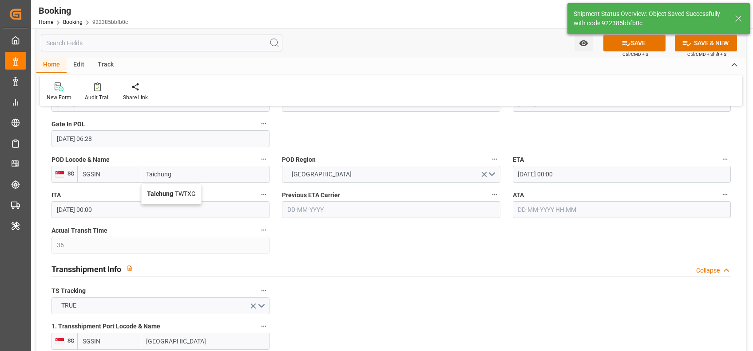
type input "TWTXG"
type input "Taichung"
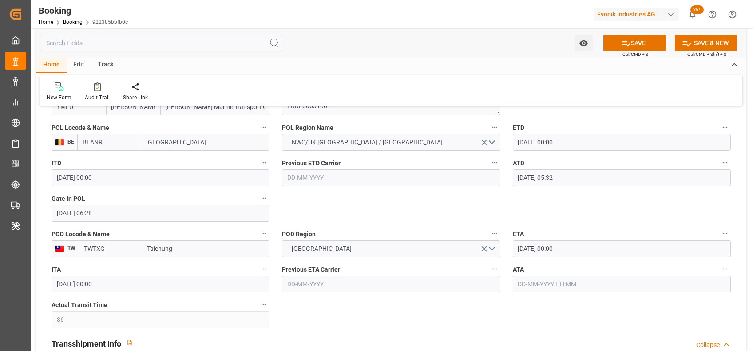
scroll to position [703, 0]
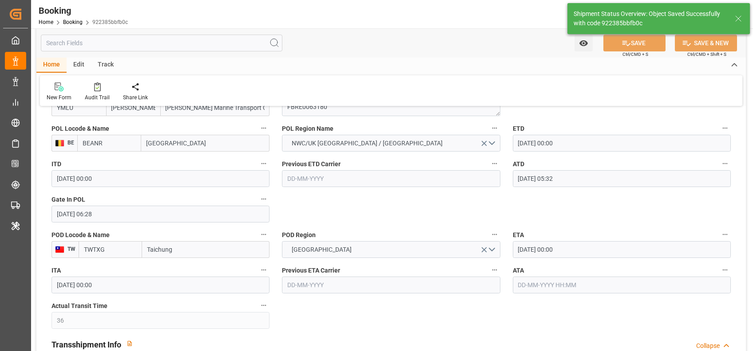
type textarea "NWC/UK North West Continent / UK_TWTXG_YMLU_CU-CAD"
